Goal: Task Accomplishment & Management: Use online tool/utility

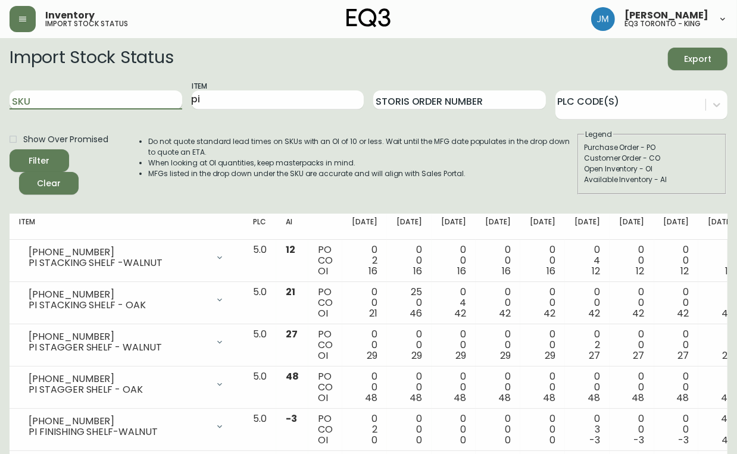
click at [99, 98] on input "SKU" at bounding box center [96, 100] width 173 height 19
paste input "[PHONE_NUMBER]"
type input "[PHONE_NUMBER]"
click at [10, 149] on button "Filter" at bounding box center [40, 160] width 60 height 23
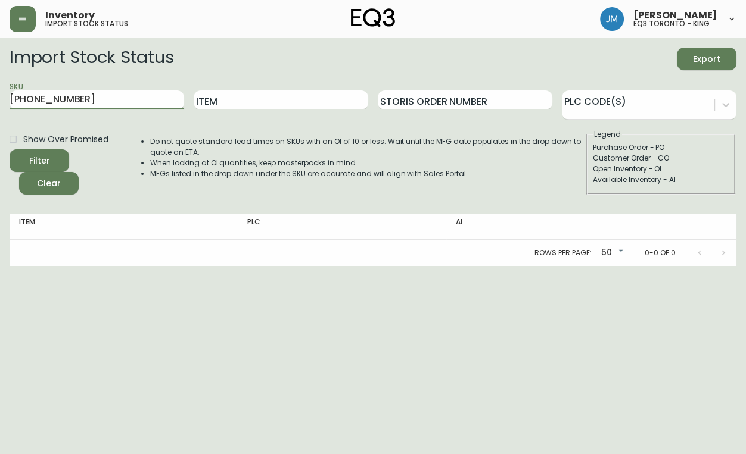
click at [112, 96] on input "[PHONE_NUMBER]" at bounding box center [97, 100] width 174 height 19
type input "1"
click at [270, 95] on input "Item" at bounding box center [281, 100] width 174 height 19
type input "SERENE"
click at [10, 149] on button "Filter" at bounding box center [40, 160] width 60 height 23
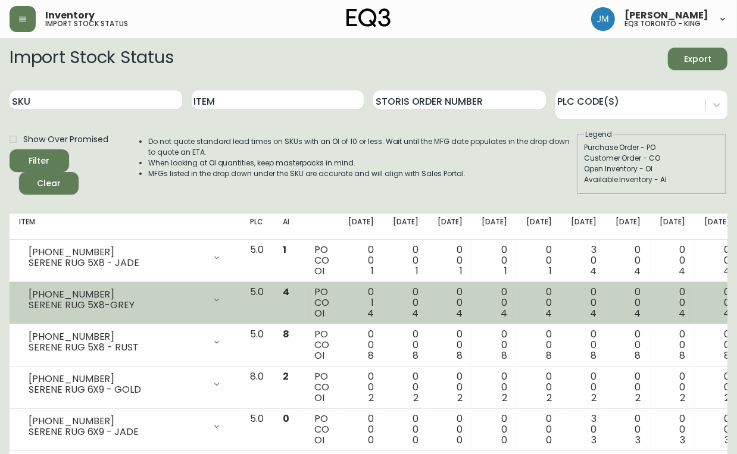
click at [136, 309] on div "SERENE RUG 5X8-GREY" at bounding box center [117, 305] width 176 height 11
click at [77, 300] on div "SERENE RUG 5X8-GREY" at bounding box center [117, 305] width 176 height 11
